Goal: Task Accomplishment & Management: Complete application form

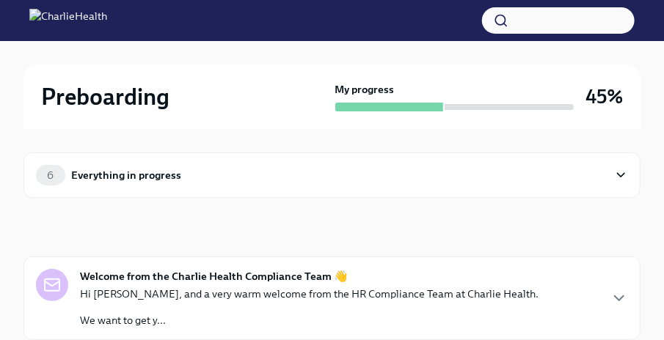
click at [531, 176] on div "6 Everything in progress" at bounding box center [322, 175] width 572 height 21
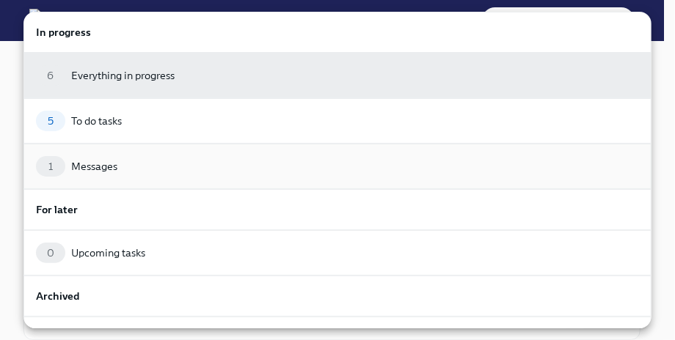
click at [225, 166] on div "1 Messages" at bounding box center [337, 166] width 603 height 21
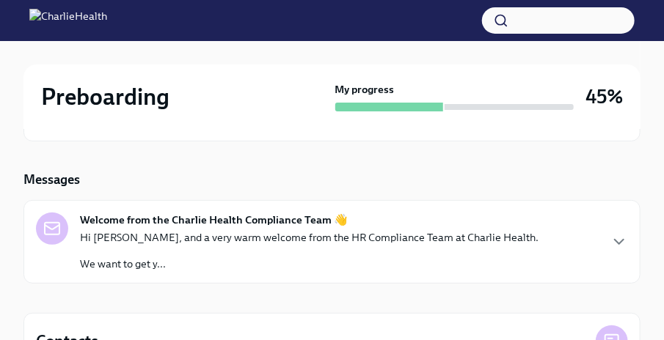
scroll to position [60, 0]
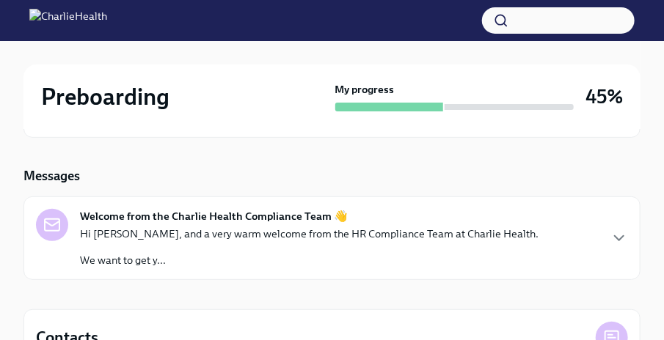
click at [601, 232] on div "Welcome from the Charlie Health Compliance Team 👋 Hi [PERSON_NAME], and a very …" at bounding box center [332, 238] width 592 height 59
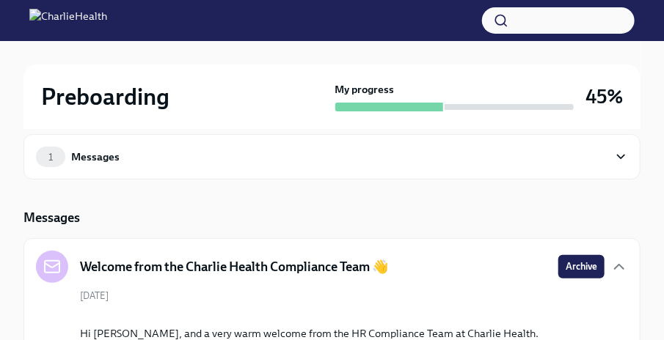
scroll to position [0, 0]
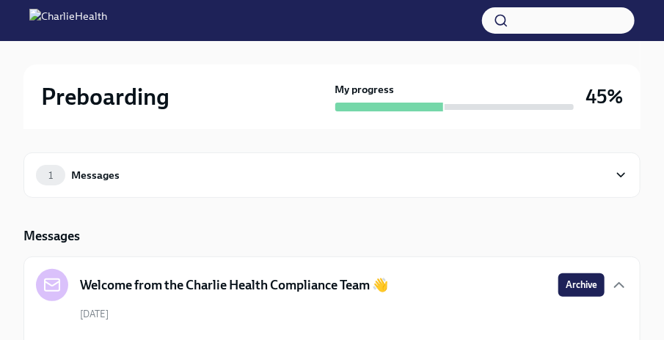
click at [611, 171] on div "1 Messages" at bounding box center [332, 175] width 592 height 21
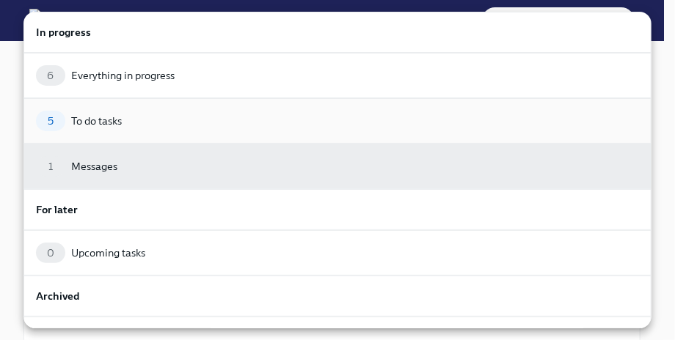
click at [169, 111] on div "5 To do tasks" at bounding box center [337, 121] width 603 height 21
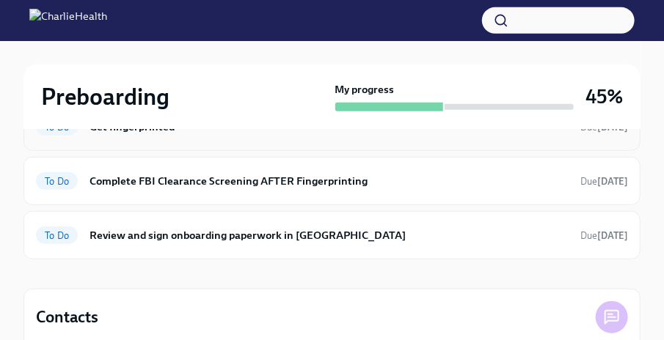
scroll to position [279, 0]
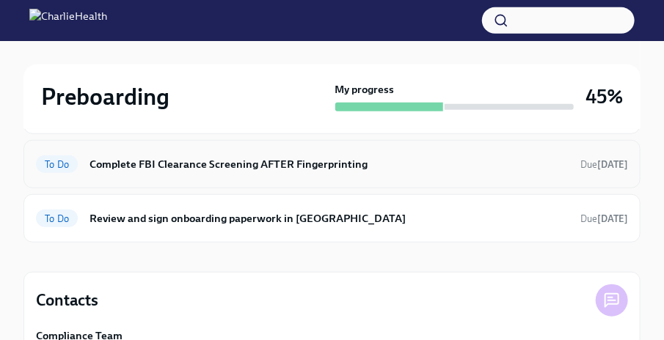
click at [394, 163] on h6 "Complete FBI Clearance Screening AFTER Fingerprinting" at bounding box center [328, 164] width 479 height 16
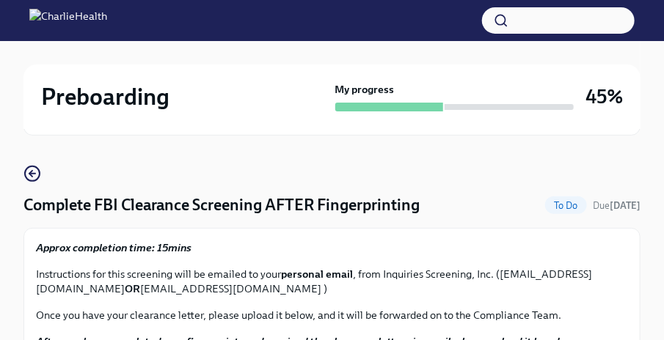
scroll to position [54, 0]
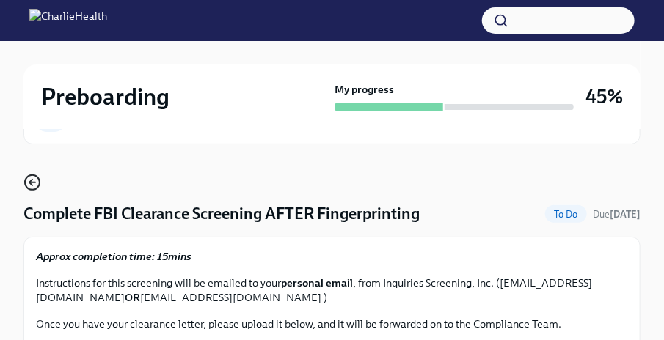
click at [30, 183] on icon "button" at bounding box center [32, 183] width 18 height 18
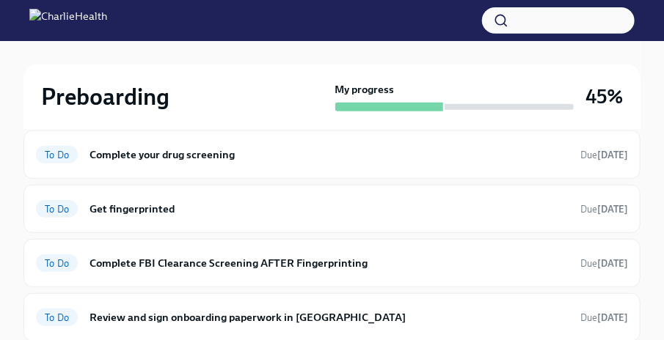
scroll to position [205, 0]
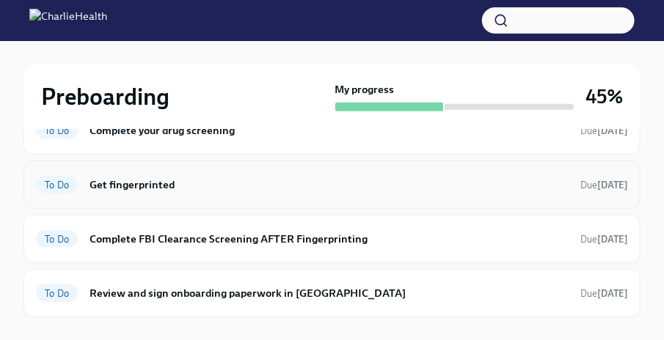
click at [271, 185] on h6 "Get fingerprinted" at bounding box center [328, 185] width 479 height 16
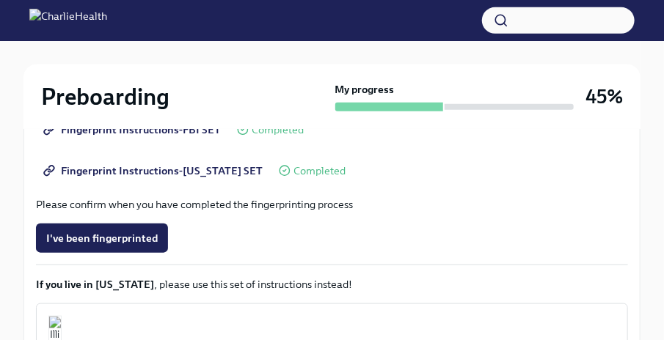
scroll to position [419, 0]
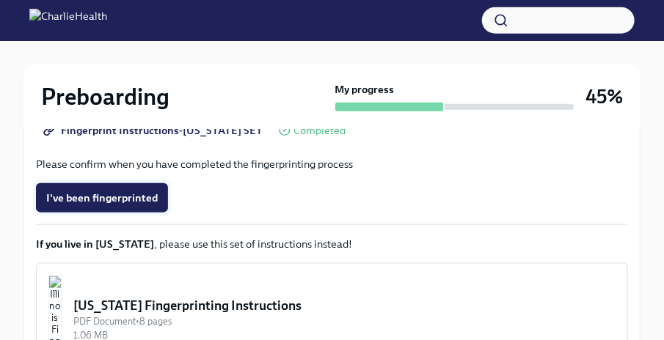
click at [113, 196] on span "I've been fingerprinted" at bounding box center [101, 198] width 111 height 15
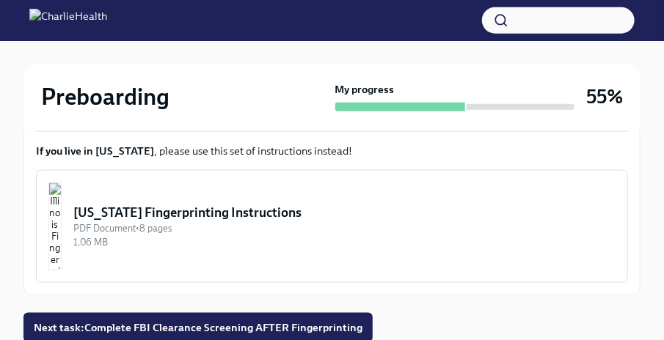
scroll to position [565, 0]
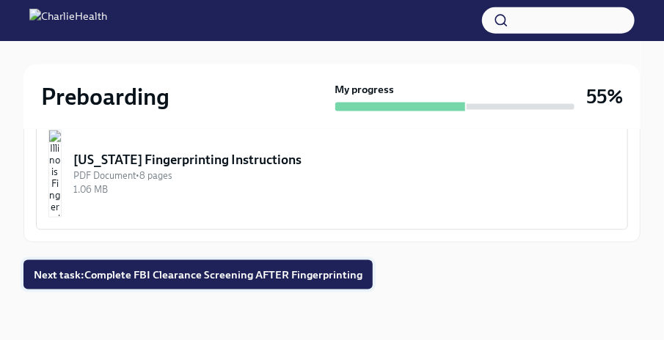
click at [224, 276] on span "Next task : Complete FBI Clearance Screening AFTER Fingerprinting" at bounding box center [198, 275] width 329 height 15
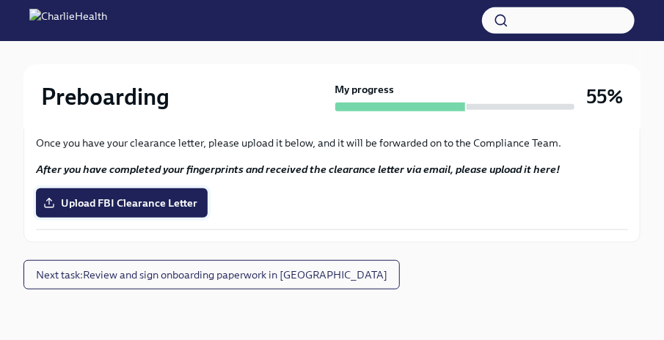
click at [132, 196] on span "Upload FBI Clearance Letter" at bounding box center [121, 203] width 151 height 15
click at [0, 0] on input "Upload FBI Clearance Letter" at bounding box center [0, 0] width 0 height 0
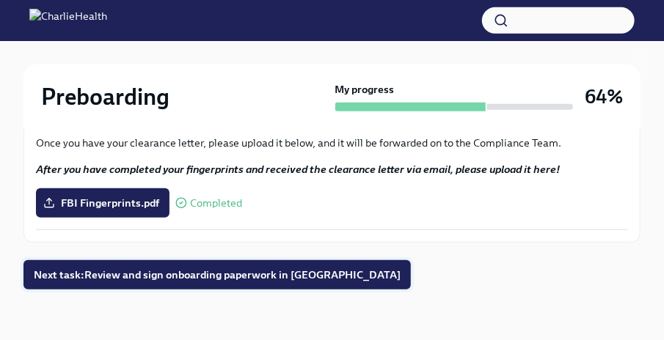
click at [204, 274] on span "Next task : Review and sign onboarding paperwork in [GEOGRAPHIC_DATA]" at bounding box center [217, 275] width 367 height 15
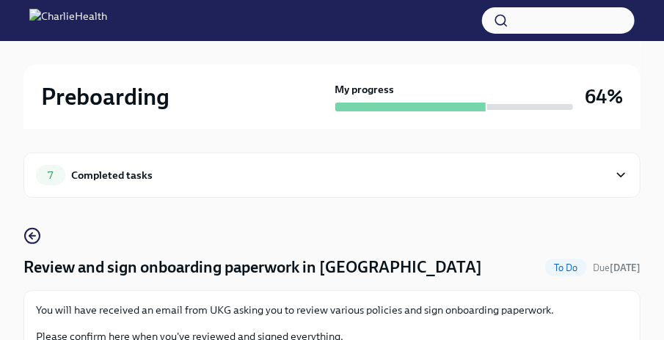
click at [620, 174] on icon at bounding box center [621, 175] width 14 height 15
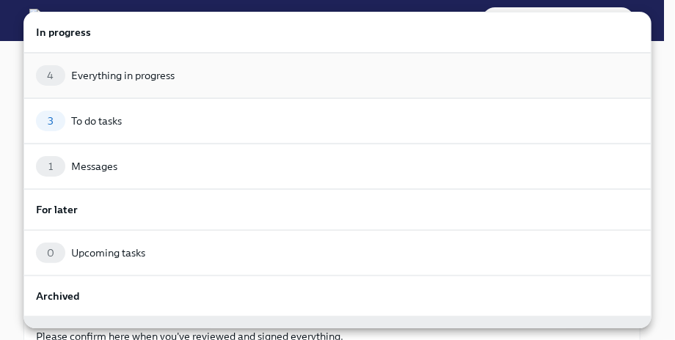
click at [177, 78] on div "4 Everything in progress" at bounding box center [337, 75] width 603 height 21
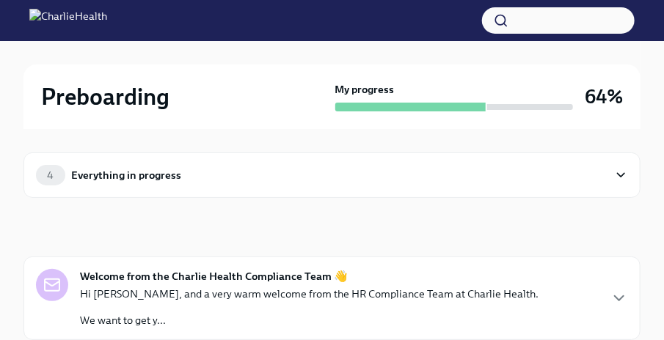
click at [420, 186] on div "4 Everything in progress" at bounding box center [331, 175] width 617 height 45
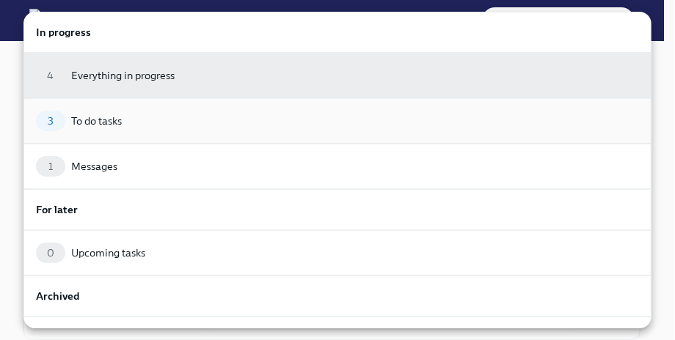
click at [190, 114] on div "3 To do tasks" at bounding box center [337, 121] width 603 height 21
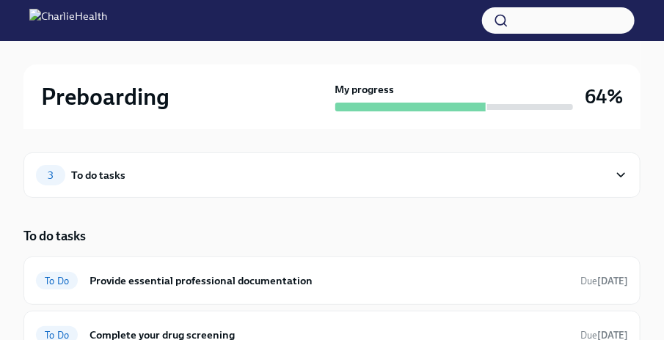
click at [628, 175] on icon at bounding box center [621, 175] width 14 height 15
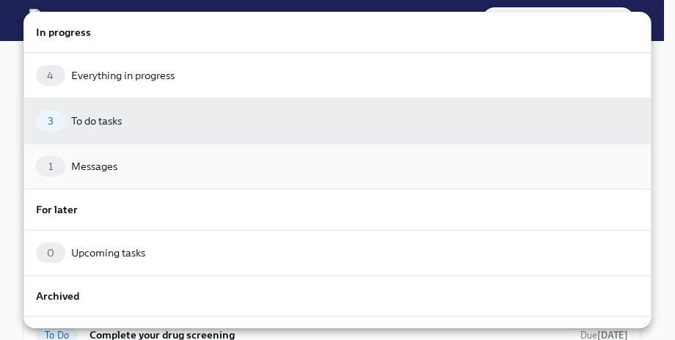
scroll to position [73, 0]
